Goal: Find contact information: Find phone

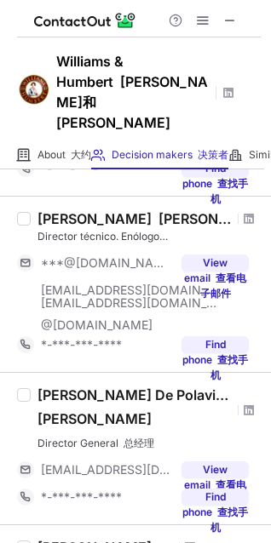
scroll to position [596, 0]
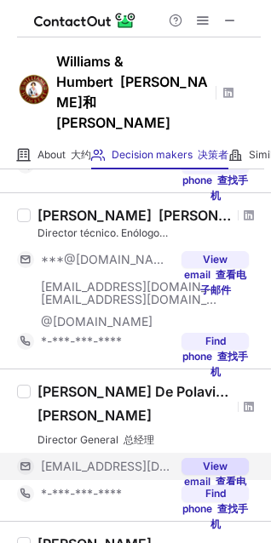
click at [202, 458] on button "View email 查看电子邮件" at bounding box center [214, 466] width 67 height 17
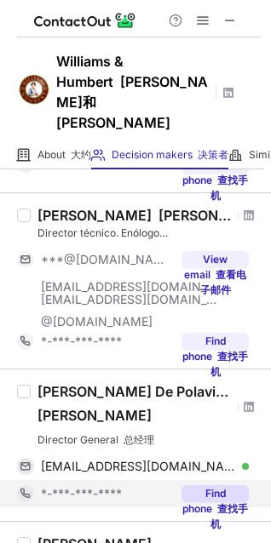
click at [214, 485] on button "Find phone 查找手机" at bounding box center [214, 493] width 67 height 17
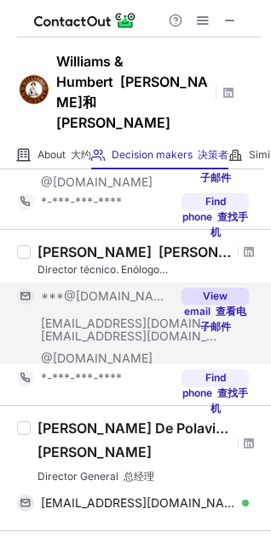
scroll to position [389, 0]
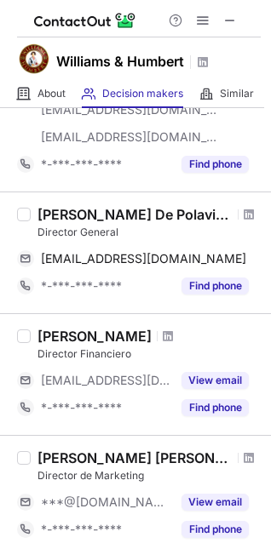
scroll to position [596, 0]
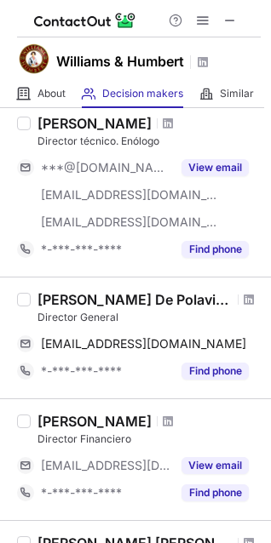
click at [156, 295] on div "[PERSON_NAME] De Polavieja" at bounding box center [134, 299] width 195 height 17
drag, startPoint x: 200, startPoint y: 298, endPoint x: 169, endPoint y: 304, distance: 32.1
click at [169, 304] on div "[PERSON_NAME] De Polavieja" at bounding box center [134, 299] width 195 height 17
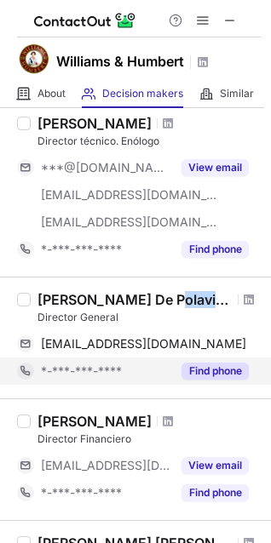
click at [205, 366] on button "Find phone" at bounding box center [214, 371] width 67 height 17
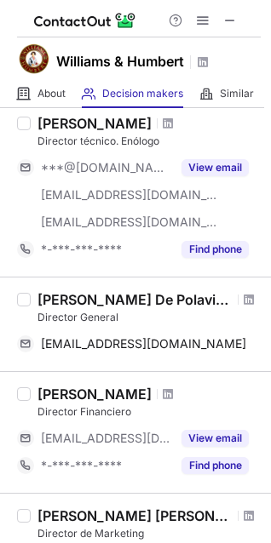
click at [137, 300] on div "[PERSON_NAME] De Polavieja" at bounding box center [134, 299] width 195 height 17
